Goal: Entertainment & Leisure: Consume media (video, audio)

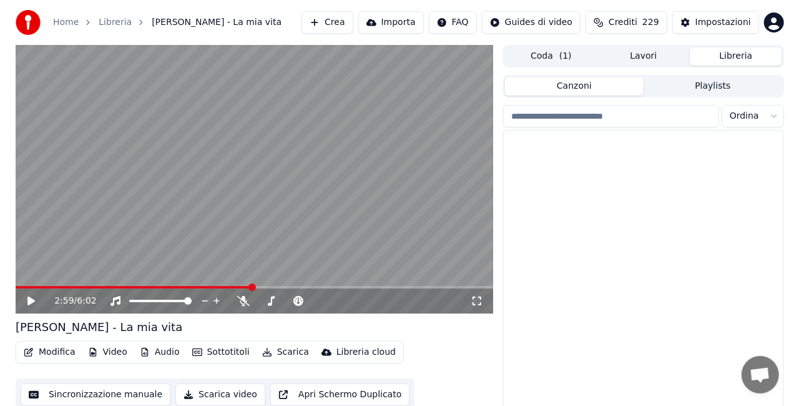
scroll to position [1942, 0]
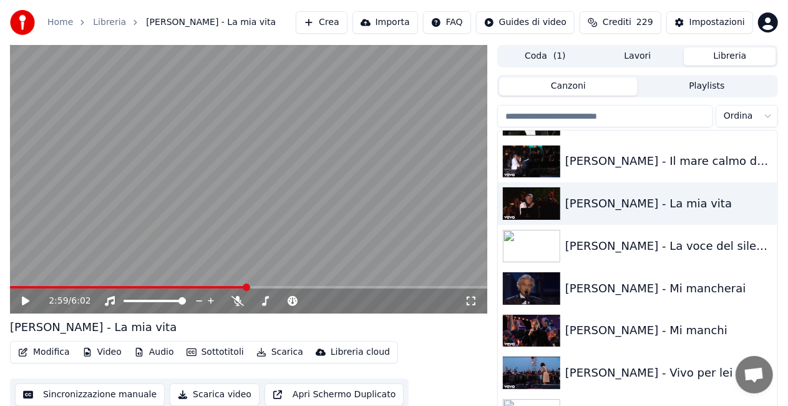
click at [347, 21] on button "Crea" at bounding box center [321, 22] width 51 height 22
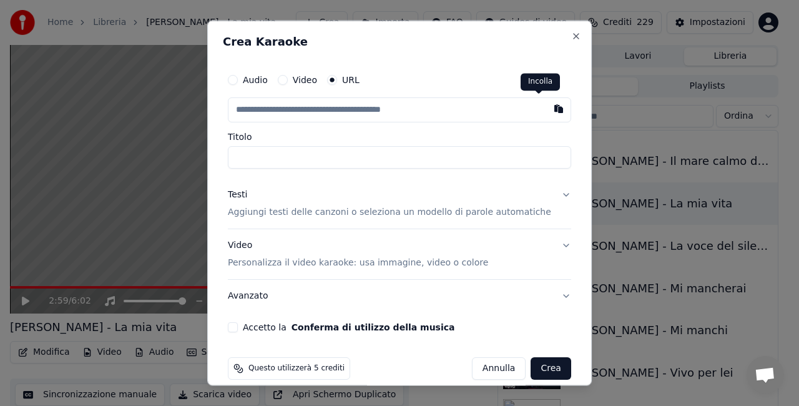
click at [546, 112] on button "button" at bounding box center [558, 108] width 25 height 22
type input "**********"
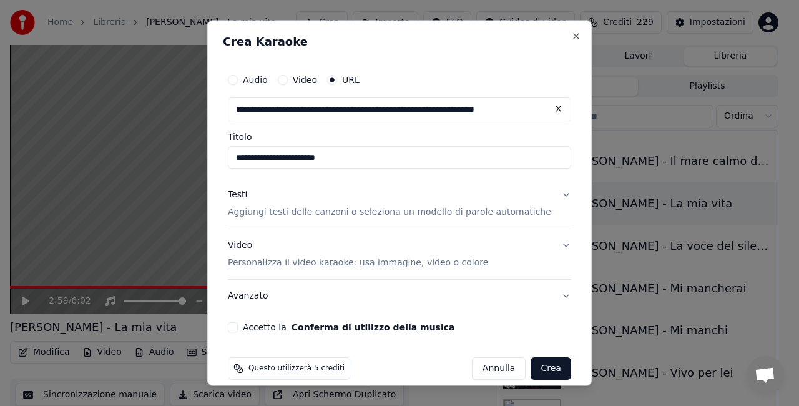
click at [247, 159] on input "**********" at bounding box center [399, 157] width 343 height 22
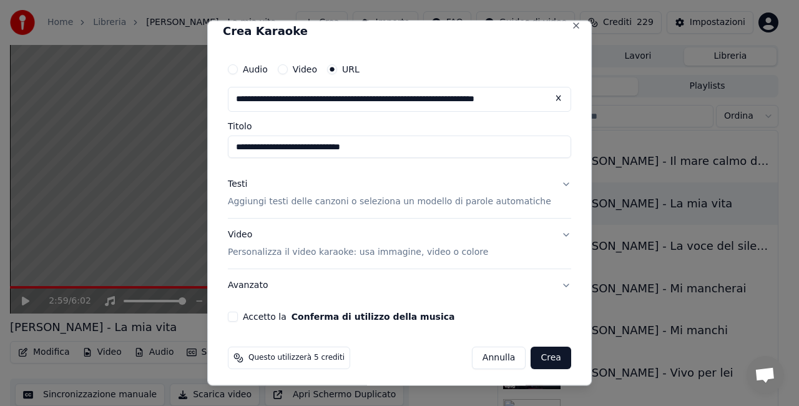
scroll to position [13, 0]
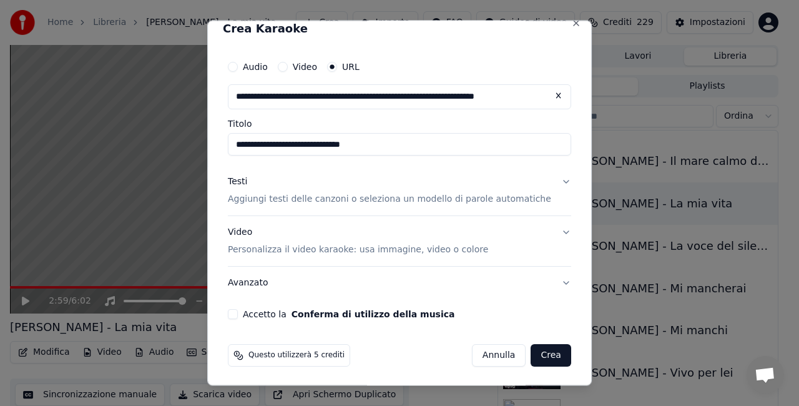
type input "**********"
click at [238, 311] on button "Accetto la Conferma di utilizzo della musica" at bounding box center [233, 313] width 10 height 10
click at [533, 355] on button "Crea" at bounding box center [551, 354] width 40 height 22
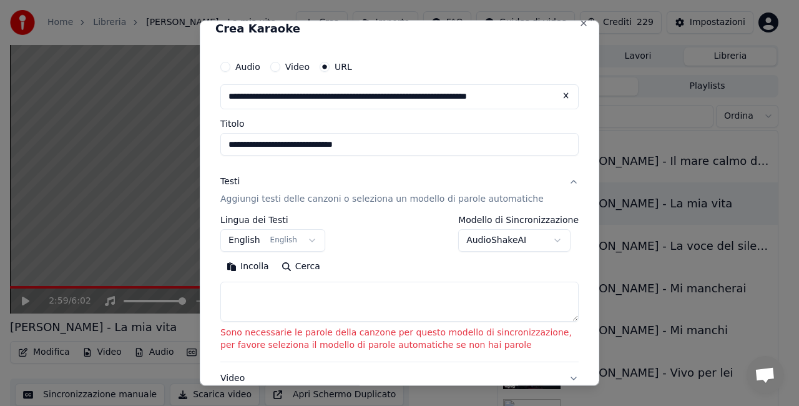
click at [262, 236] on button "English English" at bounding box center [272, 239] width 105 height 22
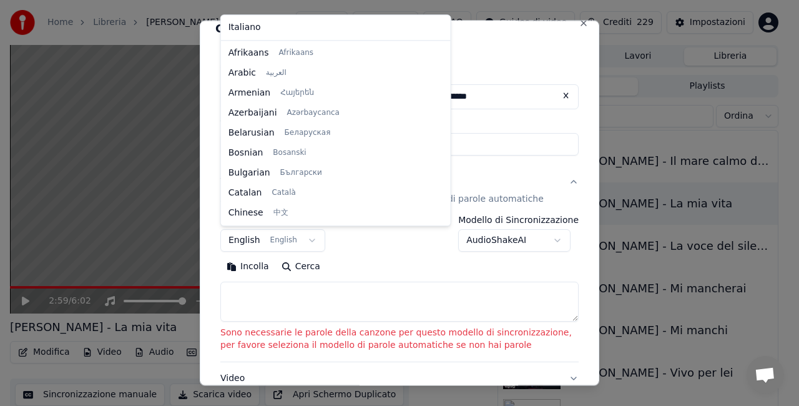
scroll to position [100, 0]
select select "**"
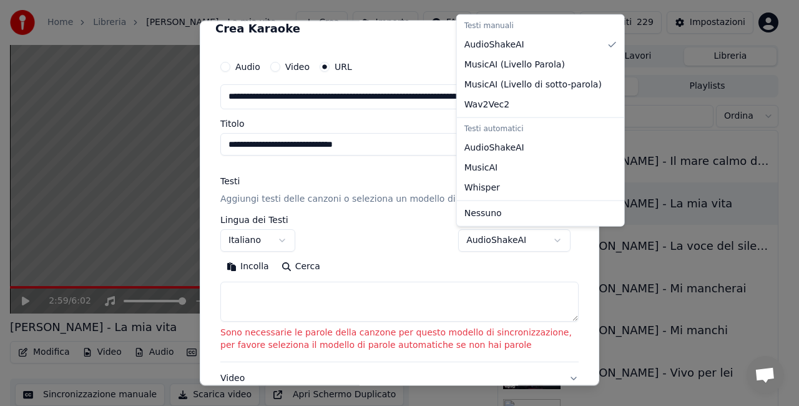
click at [529, 240] on body "**********" at bounding box center [394, 203] width 788 height 406
select select "**********"
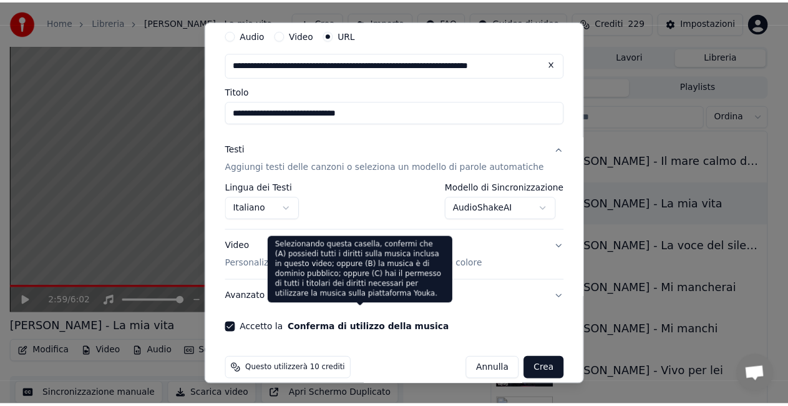
scroll to position [59, 0]
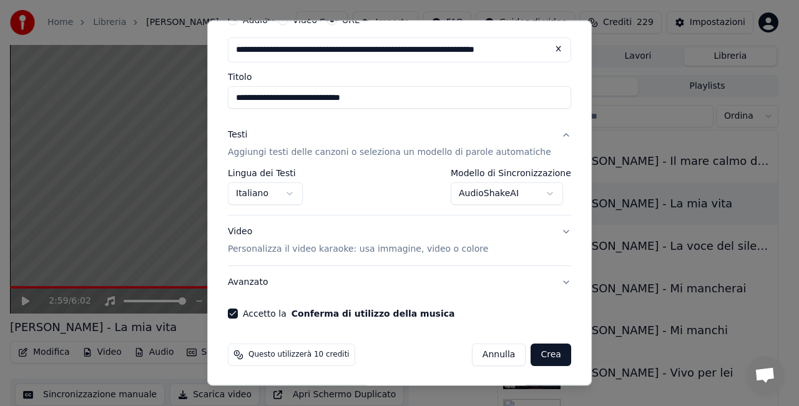
click at [533, 351] on button "Crea" at bounding box center [551, 354] width 40 height 22
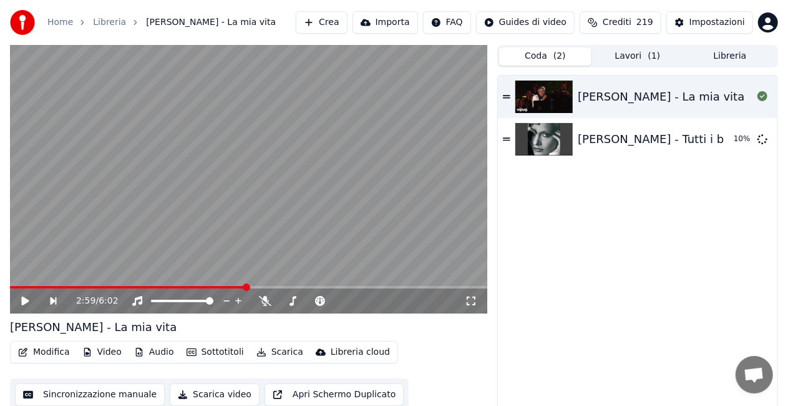
click at [528, 62] on button "Coda ( 2 )" at bounding box center [545, 56] width 92 height 18
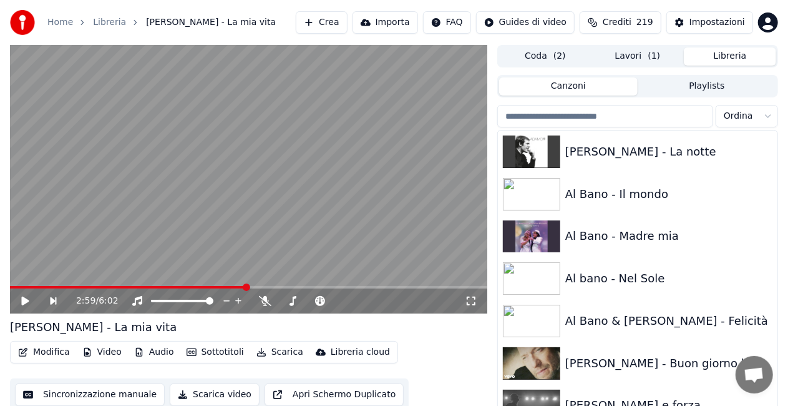
click at [731, 52] on button "Libreria" at bounding box center [730, 56] width 92 height 18
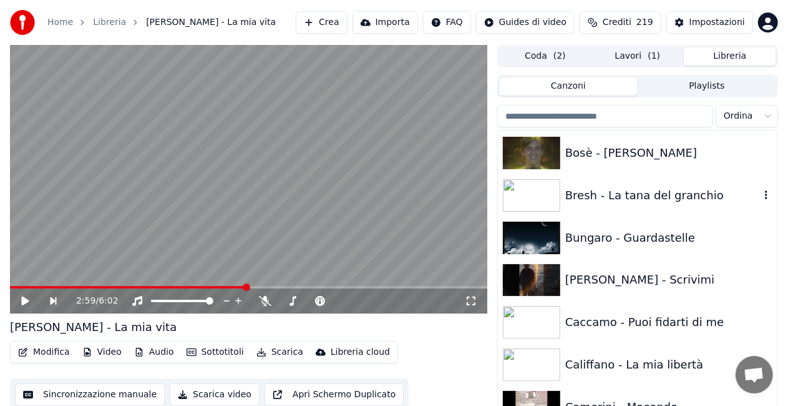
scroll to position [2309, 0]
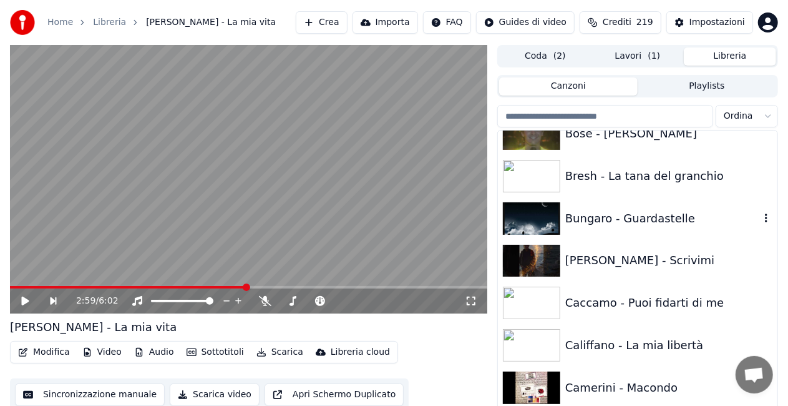
click at [619, 227] on div "Bungaro - Guardastelle" at bounding box center [638, 218] width 280 height 42
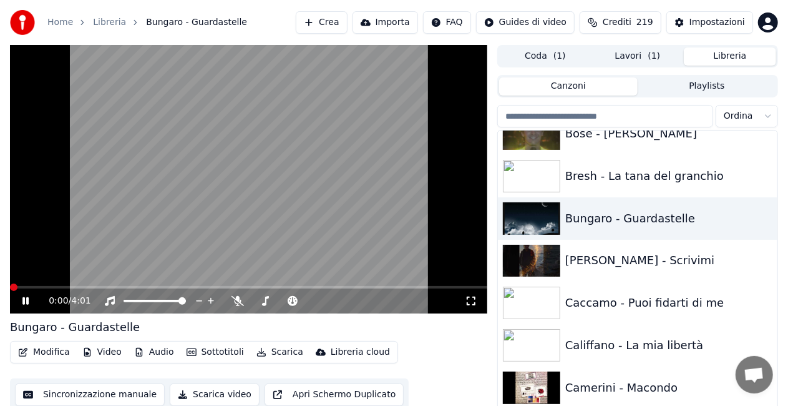
click at [471, 300] on icon at bounding box center [471, 301] width 12 height 10
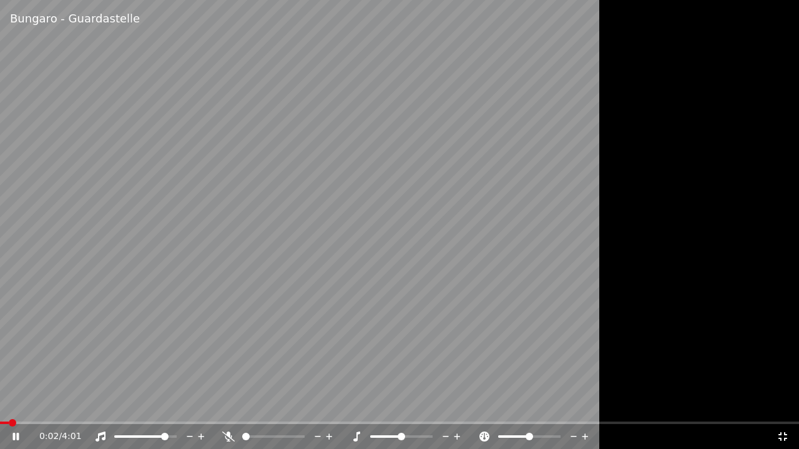
click at [167, 405] on span at bounding box center [164, 436] width 7 height 7
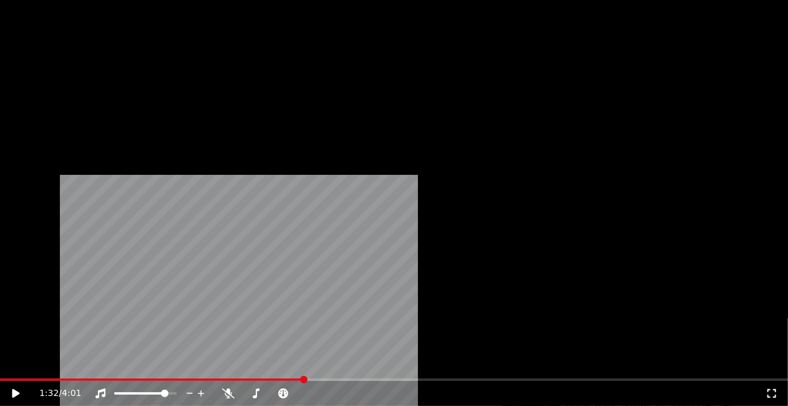
scroll to position [1935, 0]
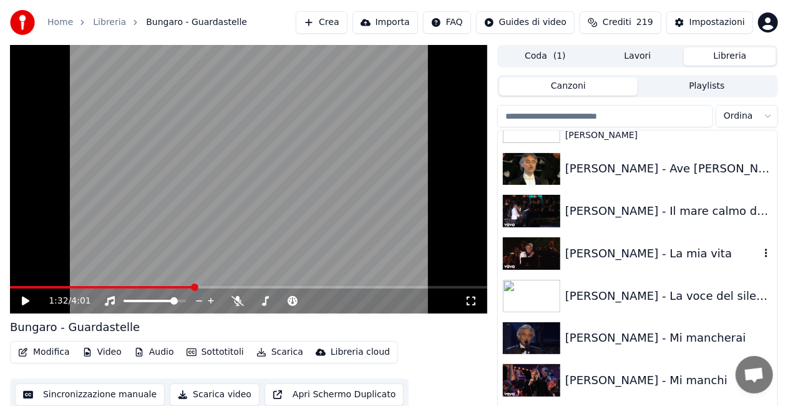
click at [640, 248] on div "[PERSON_NAME] - La mia vita" at bounding box center [662, 253] width 195 height 17
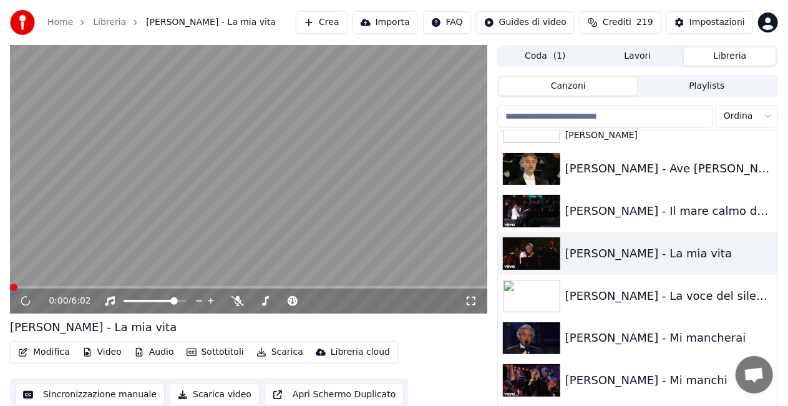
click at [474, 298] on icon at bounding box center [471, 300] width 9 height 9
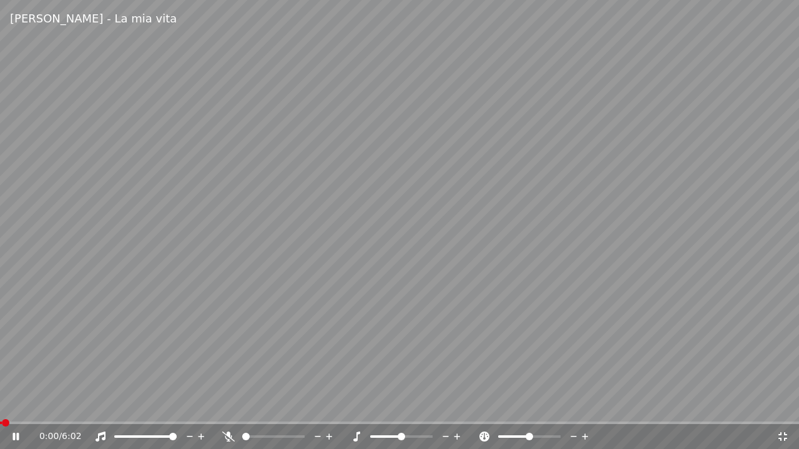
click at [177, 405] on span at bounding box center [145, 437] width 62 height 2
click at [68, 405] on span at bounding box center [34, 423] width 68 height 2
drag, startPoint x: 193, startPoint y: 374, endPoint x: 239, endPoint y: 358, distance: 48.4
click at [195, 374] on video at bounding box center [399, 224] width 799 height 449
click at [226, 405] on icon at bounding box center [228, 437] width 12 height 10
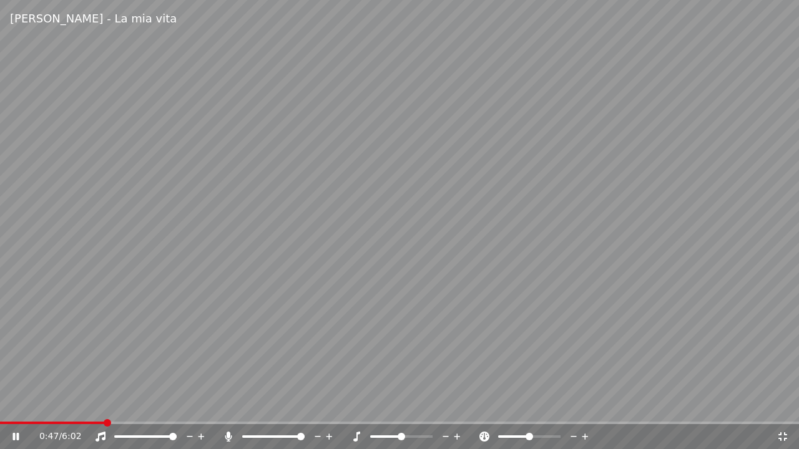
click at [336, 285] on video at bounding box center [399, 224] width 799 height 449
click at [333, 286] on video at bounding box center [399, 224] width 799 height 449
click at [228, 405] on icon at bounding box center [228, 437] width 7 height 10
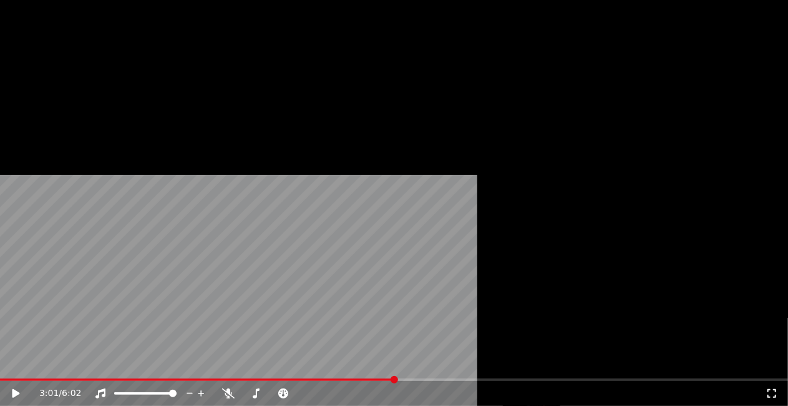
scroll to position [28, 0]
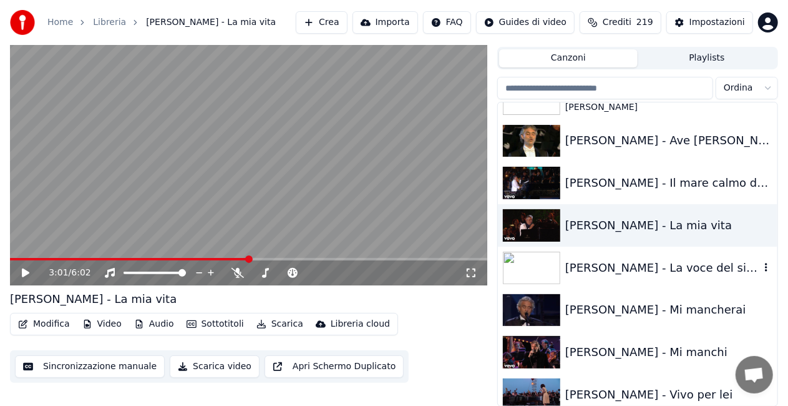
click at [642, 286] on div "[PERSON_NAME] - La voce del silenzio" at bounding box center [638, 268] width 280 height 42
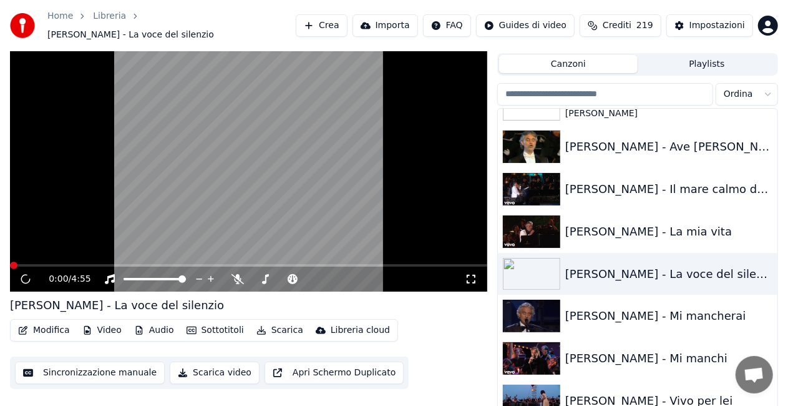
click at [467, 275] on icon at bounding box center [471, 279] width 9 height 9
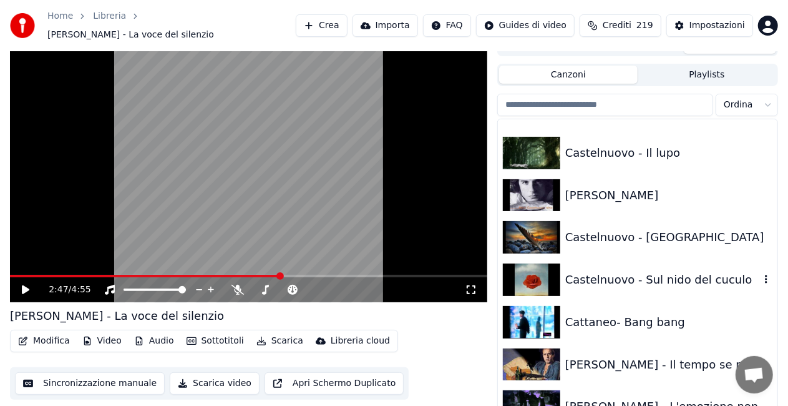
scroll to position [2933, 0]
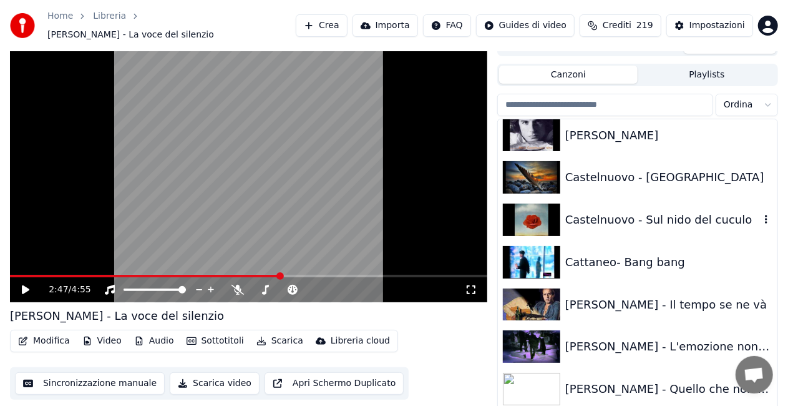
click at [664, 213] on div "Castelnuovo - Sul nido del cuculo" at bounding box center [662, 219] width 195 height 17
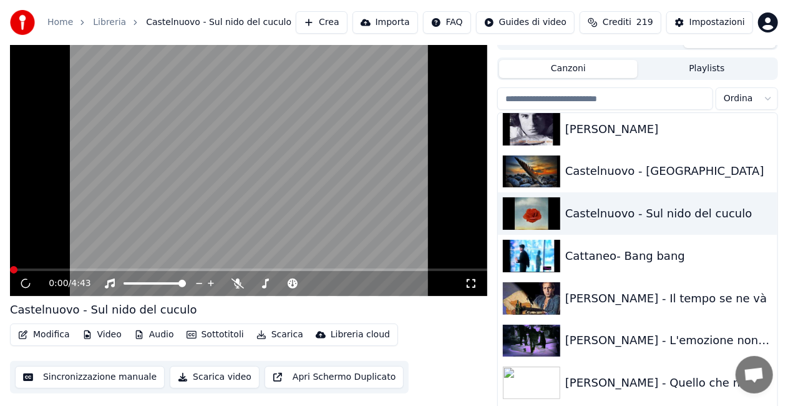
click at [472, 283] on icon at bounding box center [471, 283] width 12 height 10
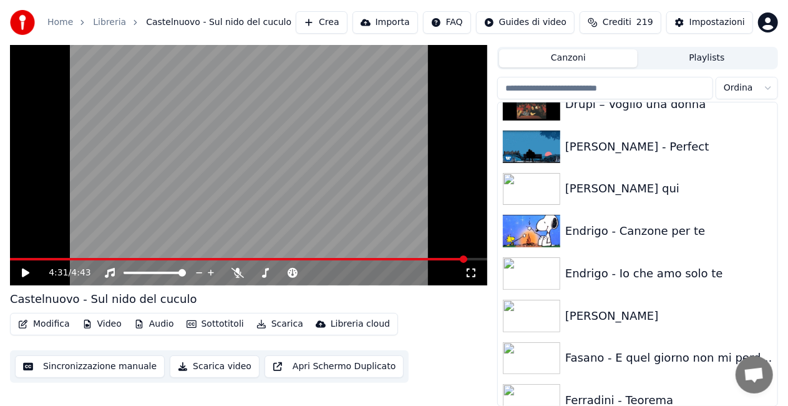
scroll to position [5522, 0]
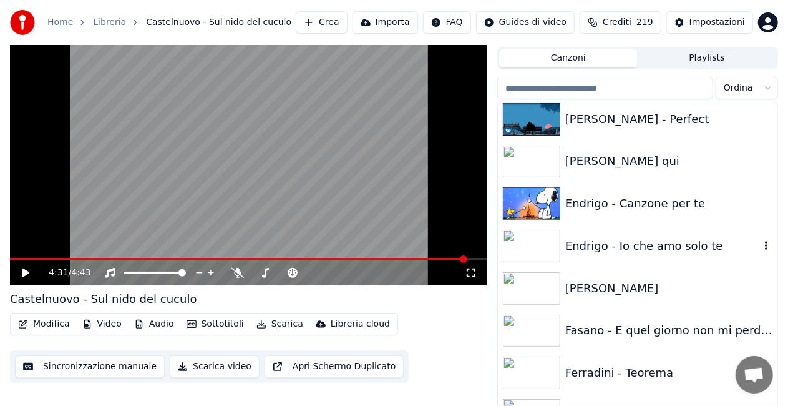
click at [648, 245] on div "Endrigo - Io che amo solo te" at bounding box center [662, 245] width 195 height 17
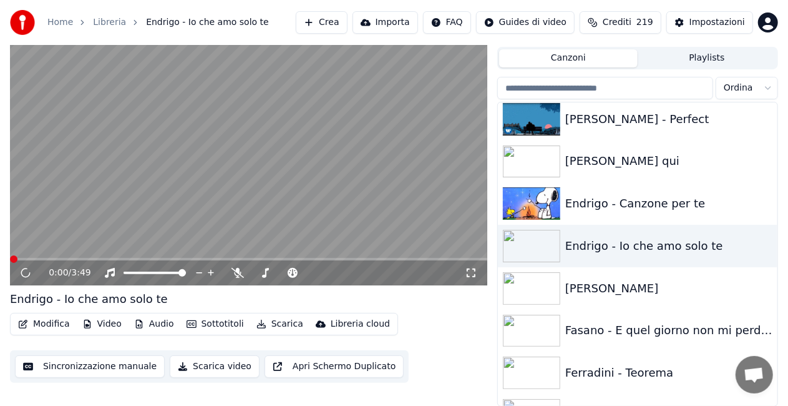
click at [476, 270] on icon at bounding box center [471, 272] width 9 height 9
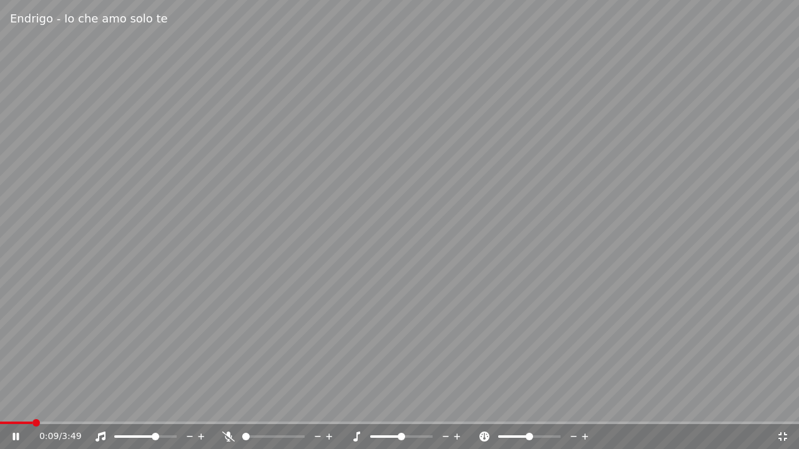
click at [156, 405] on span at bounding box center [155, 436] width 7 height 7
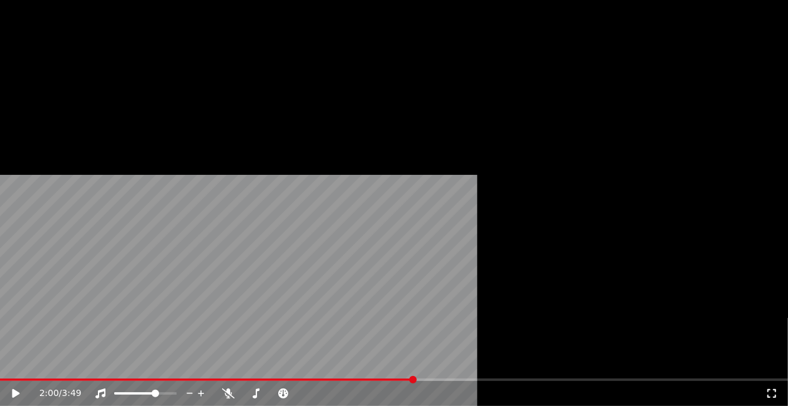
scroll to position [5771, 0]
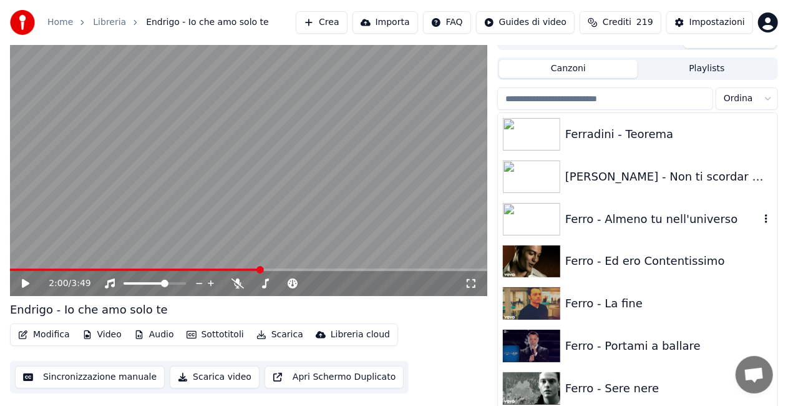
drag, startPoint x: 647, startPoint y: 219, endPoint x: 620, endPoint y: 227, distance: 28.0
click at [647, 218] on div "Ferro - Almeno tu nell'universo" at bounding box center [662, 218] width 195 height 17
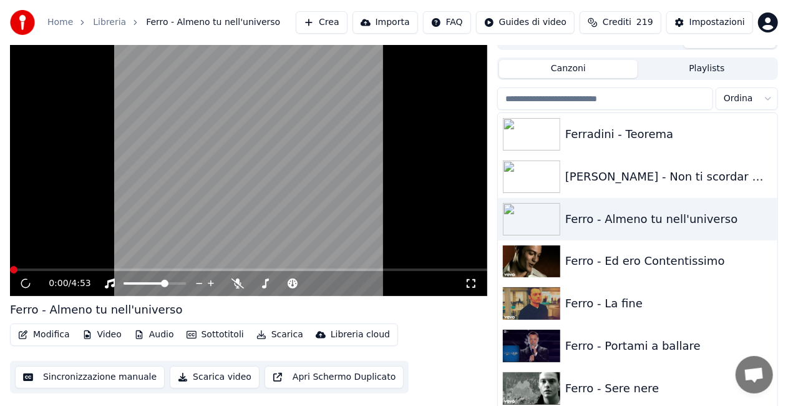
drag, startPoint x: 479, startPoint y: 280, endPoint x: 477, endPoint y: 286, distance: 6.5
click at [479, 281] on div "0:00 / 4:53" at bounding box center [248, 283] width 467 height 12
click at [476, 286] on icon at bounding box center [471, 283] width 9 height 9
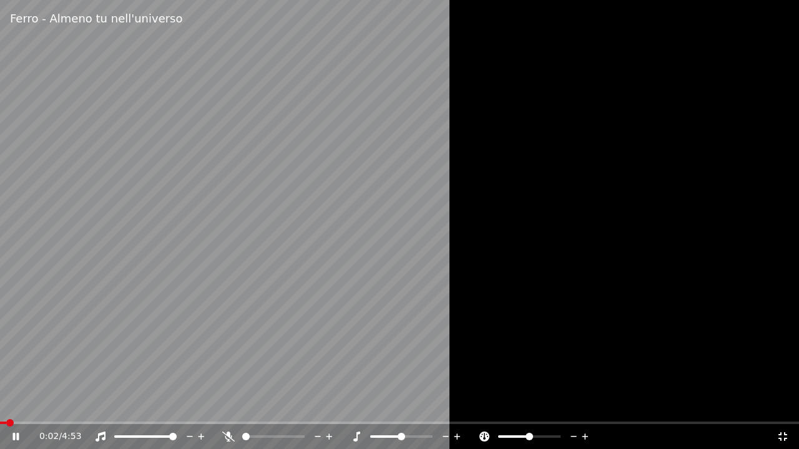
click at [177, 405] on span at bounding box center [172, 436] width 7 height 7
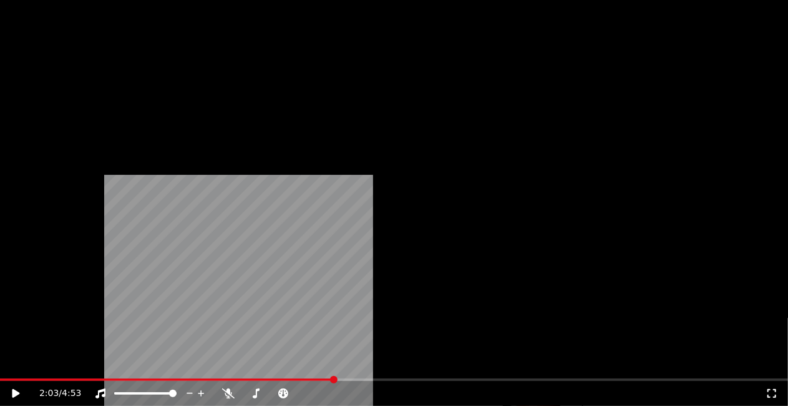
scroll to position [6520, 0]
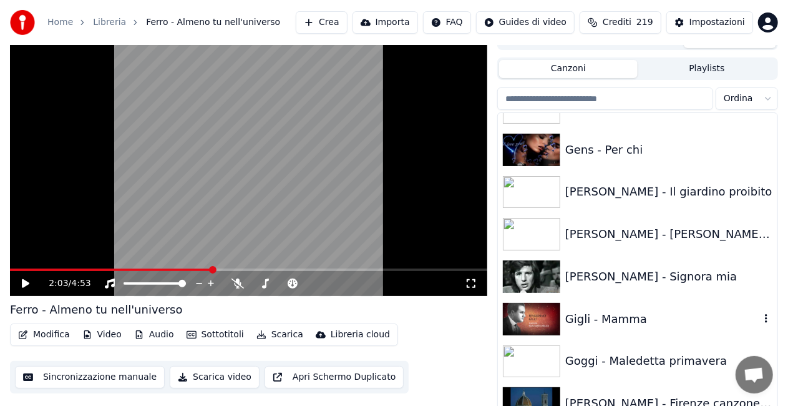
click at [619, 315] on div "Gigli - Mamma" at bounding box center [662, 318] width 195 height 17
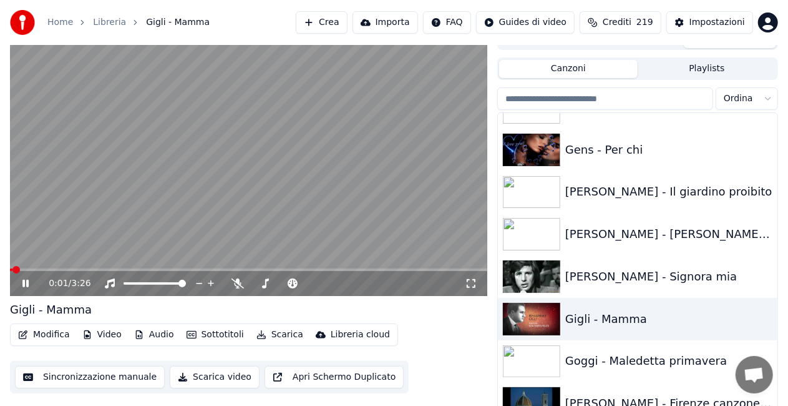
click at [474, 282] on icon at bounding box center [471, 283] width 12 height 10
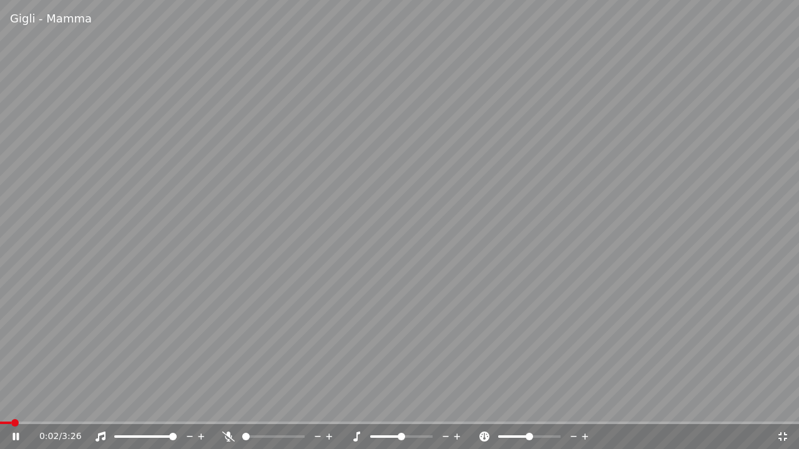
click at [167, 405] on div at bounding box center [157, 437] width 100 height 12
click at [168, 405] on span at bounding box center [145, 437] width 62 height 2
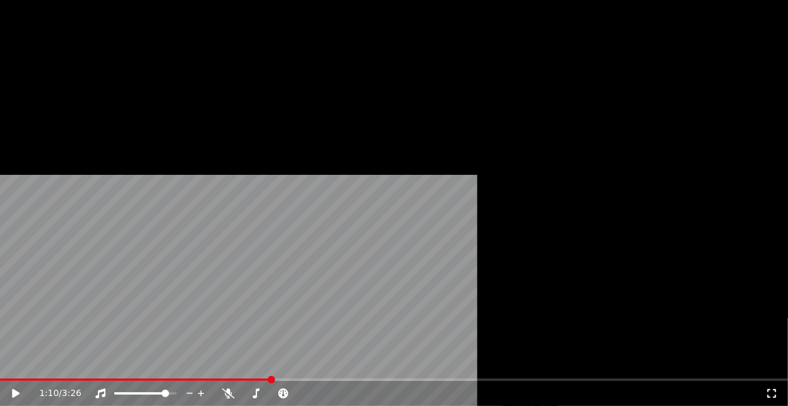
scroll to position [7020, 0]
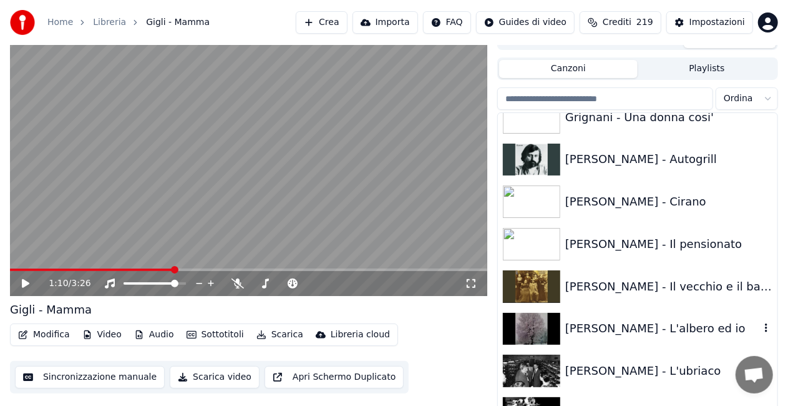
click at [632, 325] on div "[PERSON_NAME] - L'albero ed io" at bounding box center [662, 328] width 195 height 17
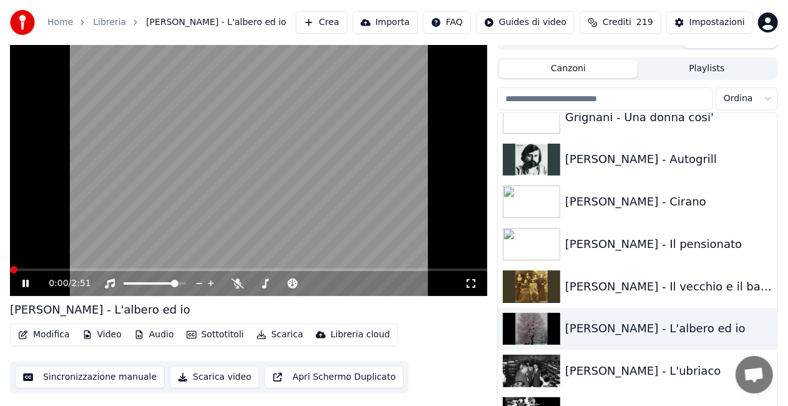
click at [469, 285] on icon at bounding box center [471, 283] width 12 height 10
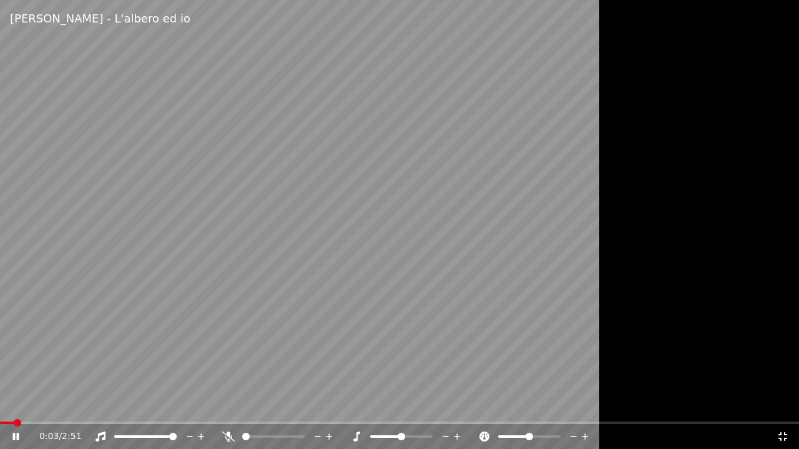
click at [177, 405] on span at bounding box center [172, 436] width 7 height 7
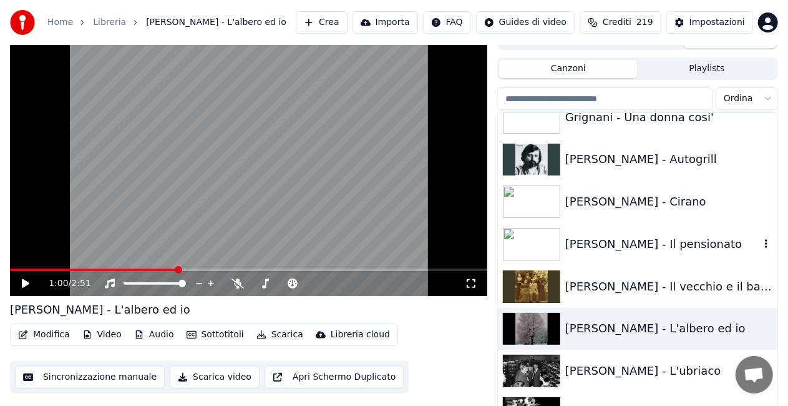
drag, startPoint x: 652, startPoint y: 235, endPoint x: 632, endPoint y: 241, distance: 21.3
click at [651, 237] on div "[PERSON_NAME] - Il pensionato" at bounding box center [662, 243] width 195 height 17
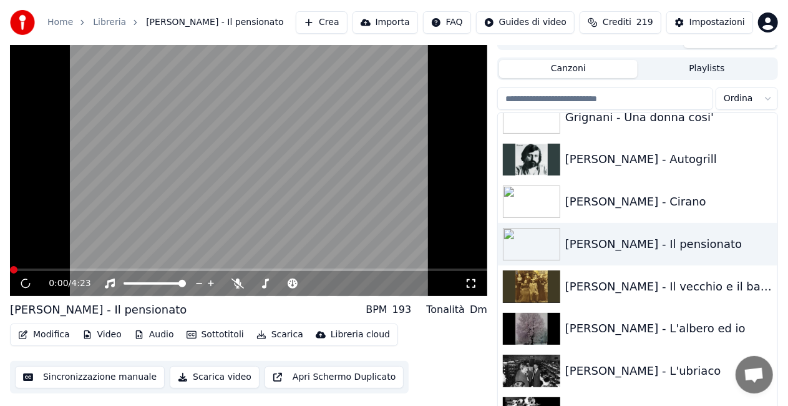
click at [474, 278] on icon at bounding box center [471, 283] width 12 height 10
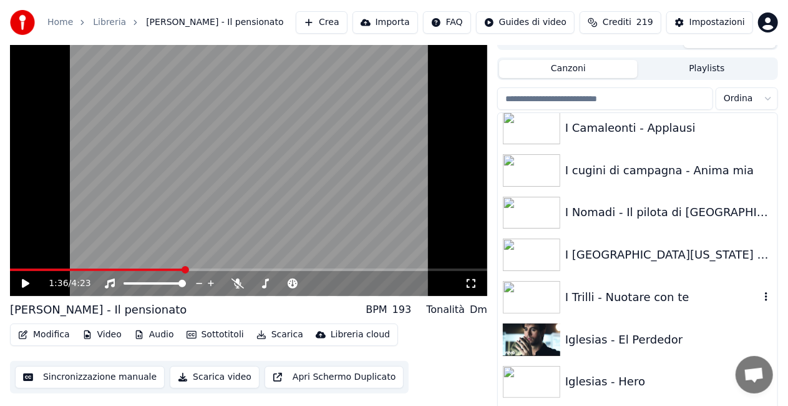
scroll to position [7519, 0]
